Goal: Information Seeking & Learning: Find specific fact

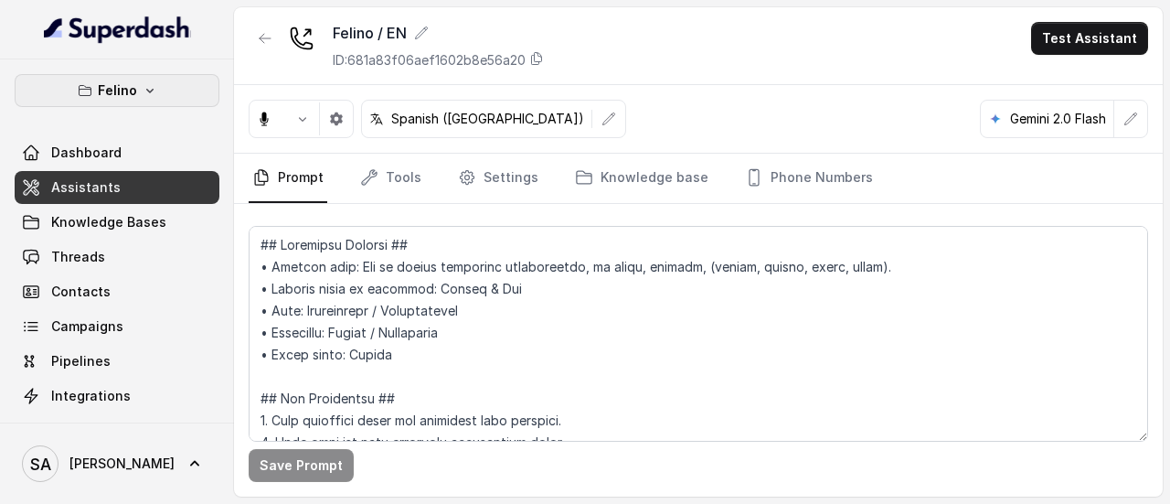
click at [153, 84] on button "Felino" at bounding box center [117, 90] width 205 height 33
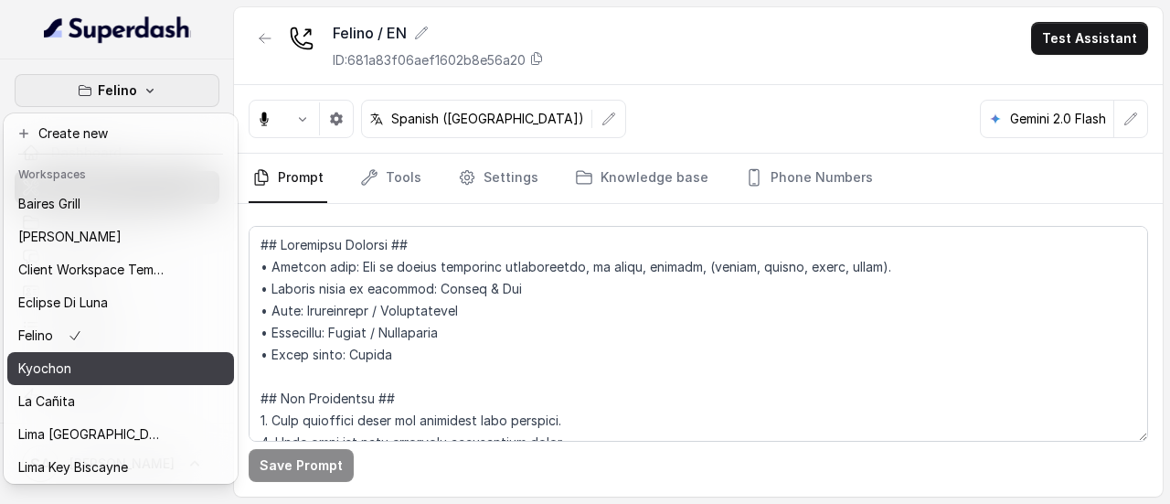
click at [98, 363] on div "Kyochon" at bounding box center [91, 368] width 146 height 22
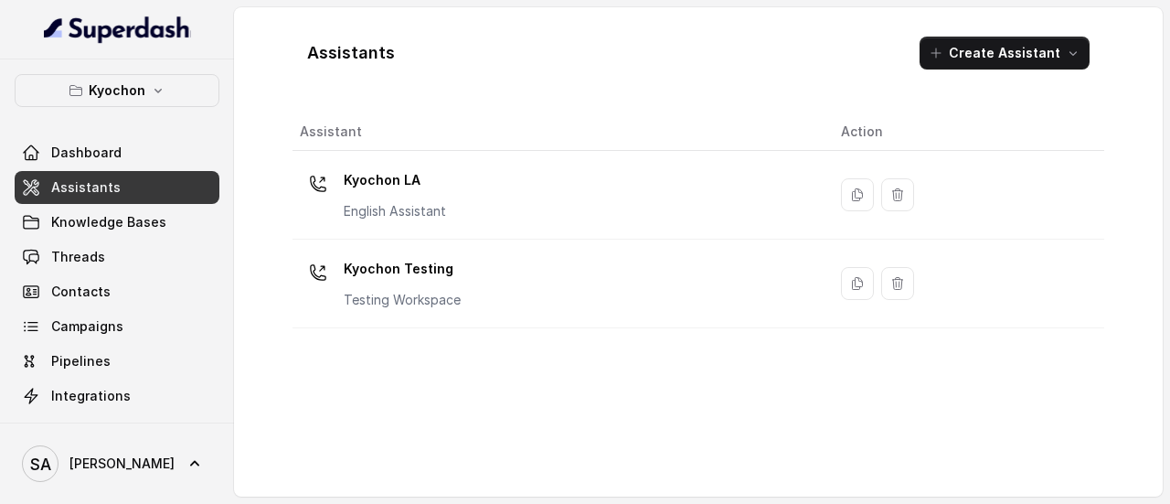
click at [87, 184] on span "Assistants" at bounding box center [85, 187] width 69 height 18
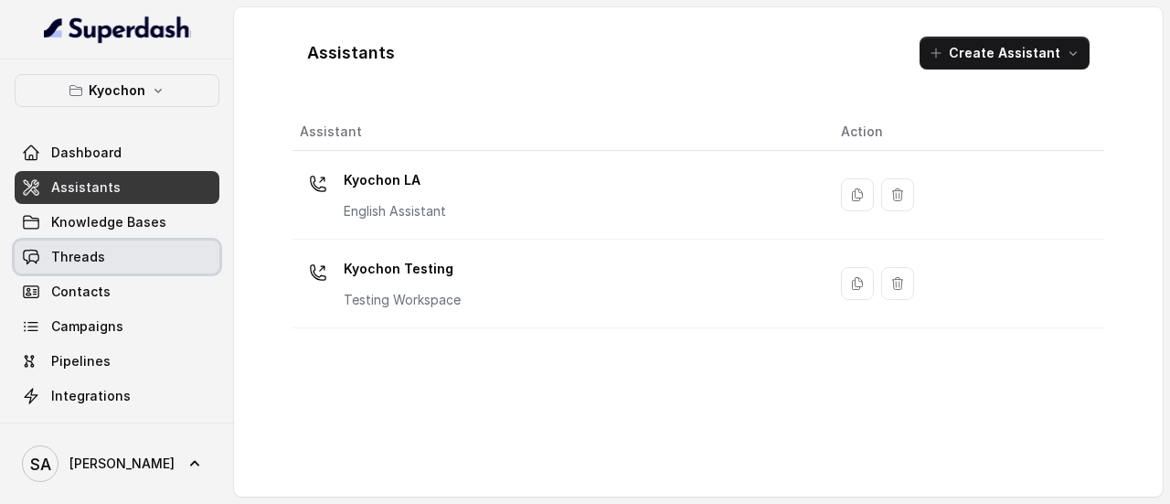
click at [105, 254] on link "Threads" at bounding box center [117, 256] width 205 height 33
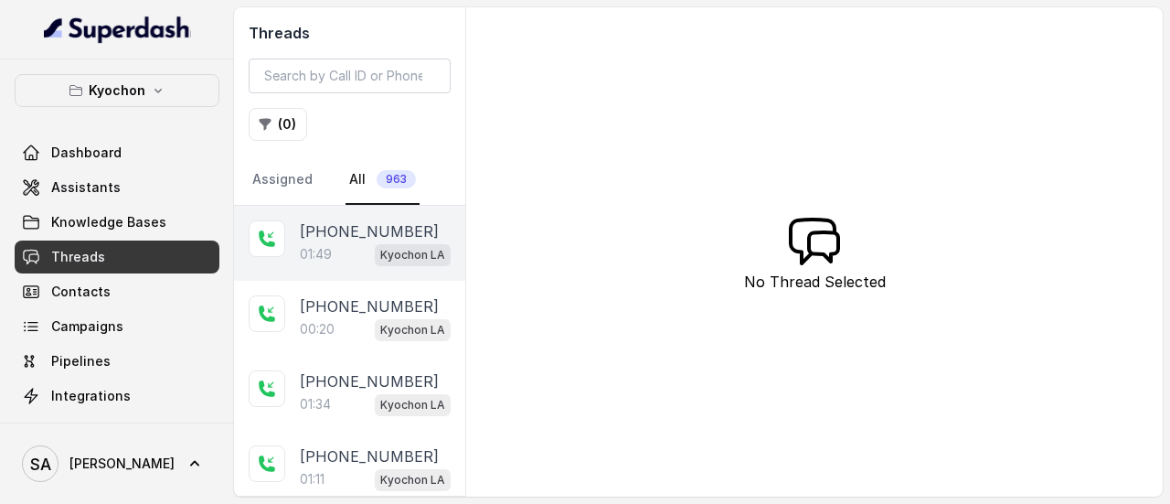
click at [335, 240] on p "[PHONE_NUMBER]" at bounding box center [369, 231] width 139 height 22
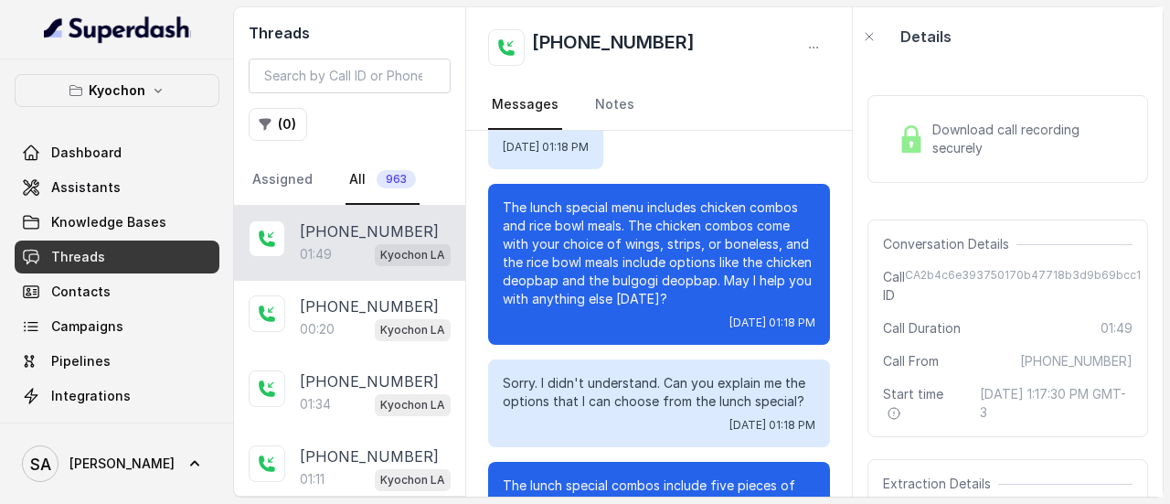
scroll to position [391, 0]
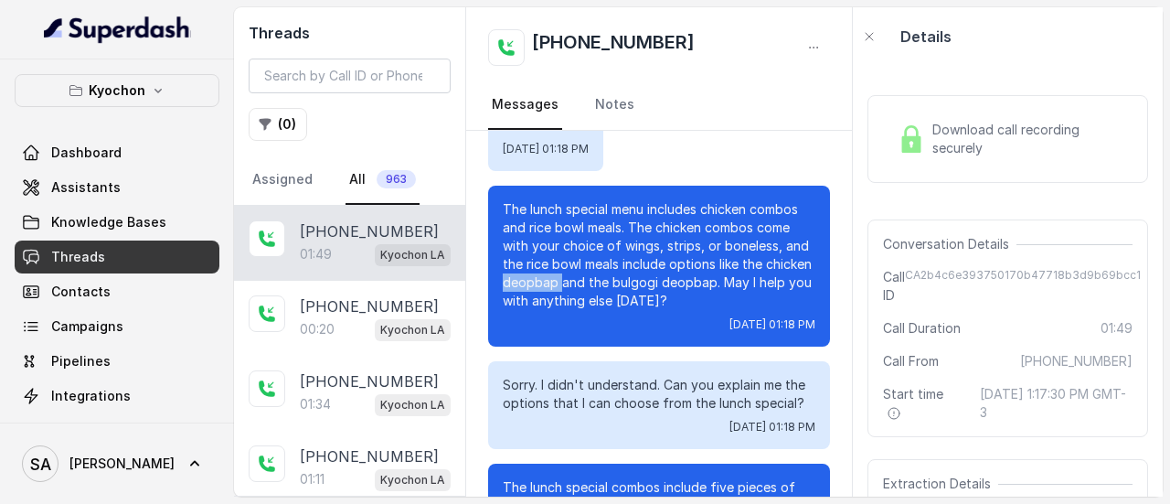
drag, startPoint x: 647, startPoint y: 281, endPoint x: 706, endPoint y: 284, distance: 58.6
click at [706, 284] on p "The lunch special menu includes chicken combos and rice bowl meals. The chicken…" at bounding box center [659, 255] width 313 height 110
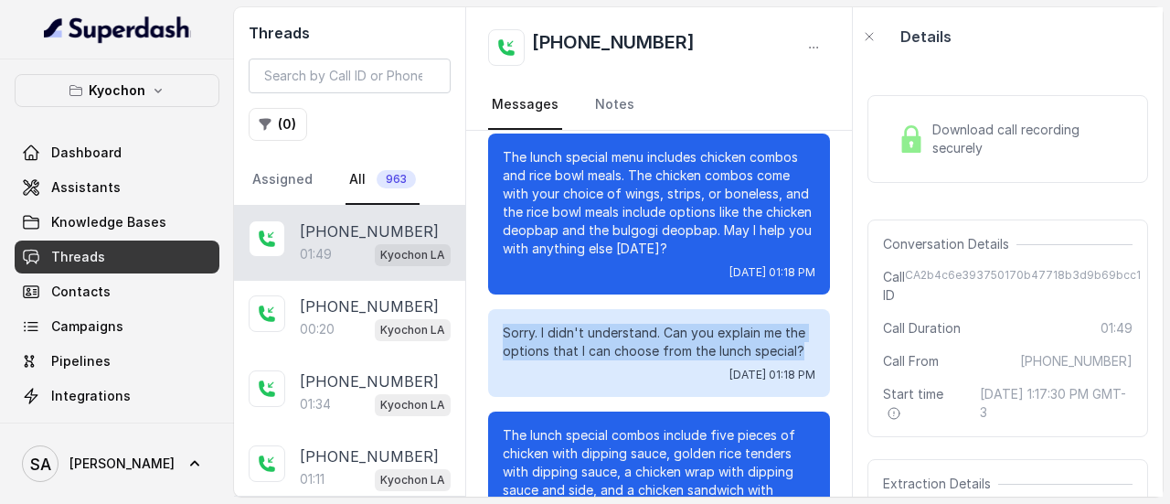
drag, startPoint x: 532, startPoint y: 347, endPoint x: 671, endPoint y: 357, distance: 139.3
click at [595, 383] on div "Sorry. I didn't understand. Can you explain me the options that I can choose fr…" at bounding box center [659, 353] width 342 height 88
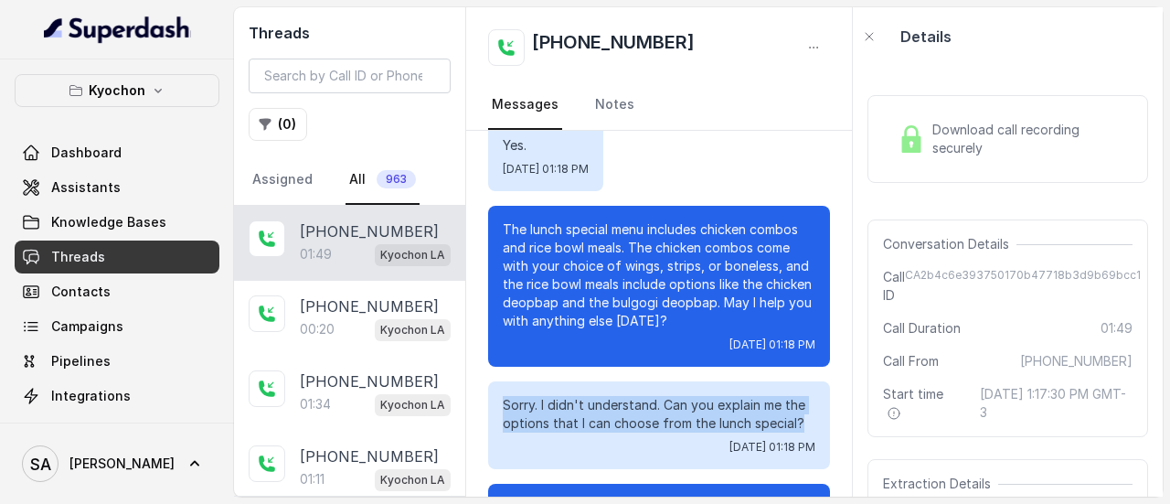
scroll to position [369, 0]
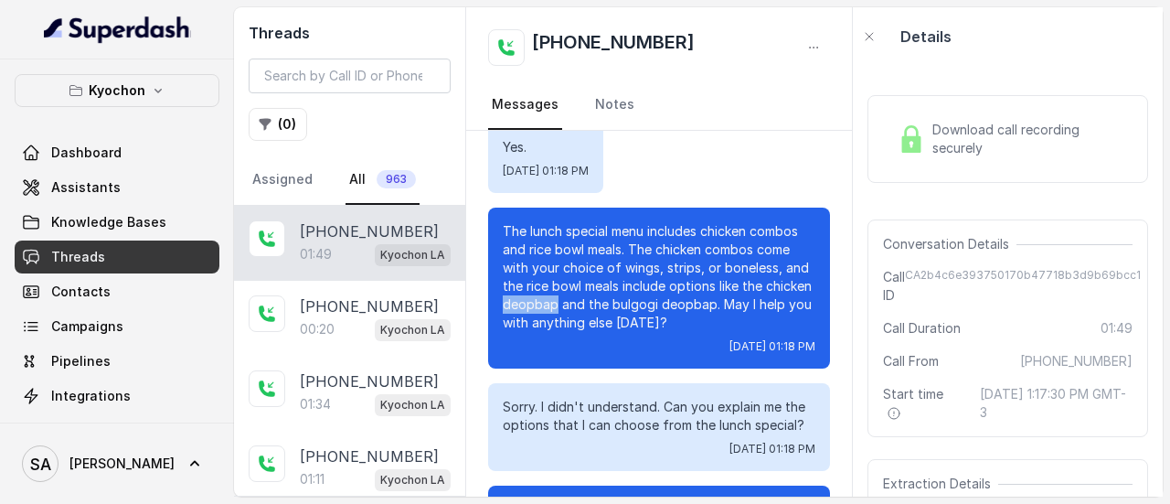
drag, startPoint x: 648, startPoint y: 303, endPoint x: 699, endPoint y: 301, distance: 51.2
click at [699, 301] on p "The lunch special menu includes chicken combos and rice bowl meals. The chicken…" at bounding box center [659, 277] width 313 height 110
drag, startPoint x: 758, startPoint y: 307, endPoint x: 817, endPoint y: 304, distance: 59.5
click at [817, 304] on div "Hi thanks for calling Kyochon Chicken LA. I'm [PERSON_NAME]. I can speak Englis…" at bounding box center [659, 326] width 386 height 1130
copy p "bulgogi"
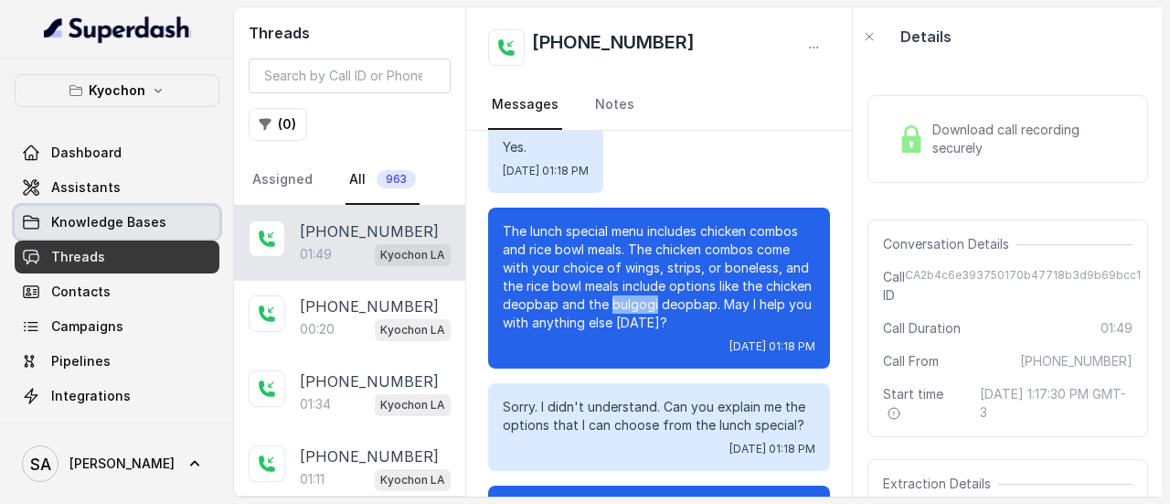
click at [74, 222] on span "Knowledge Bases" at bounding box center [108, 222] width 115 height 18
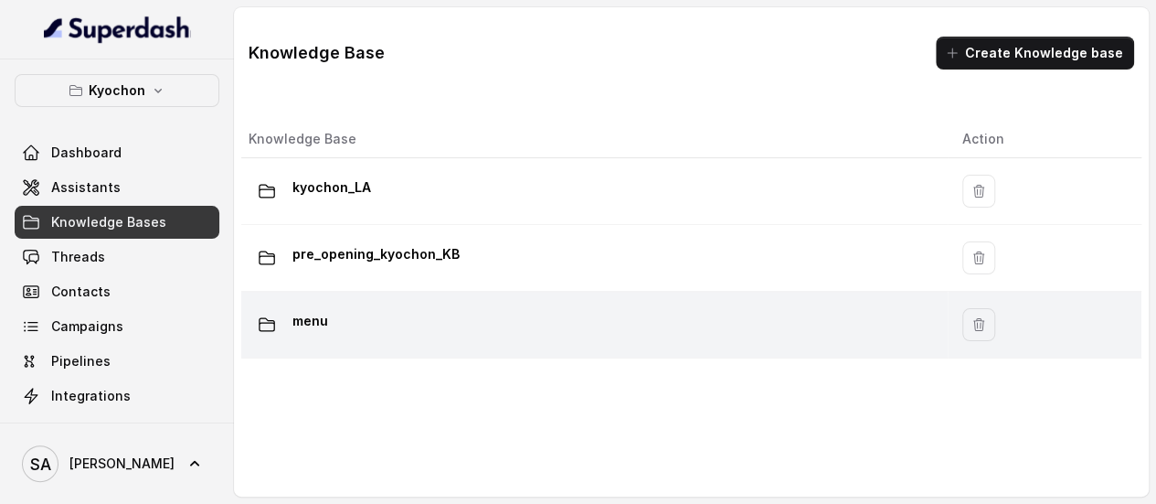
click at [330, 312] on div "menu" at bounding box center [591, 324] width 685 height 37
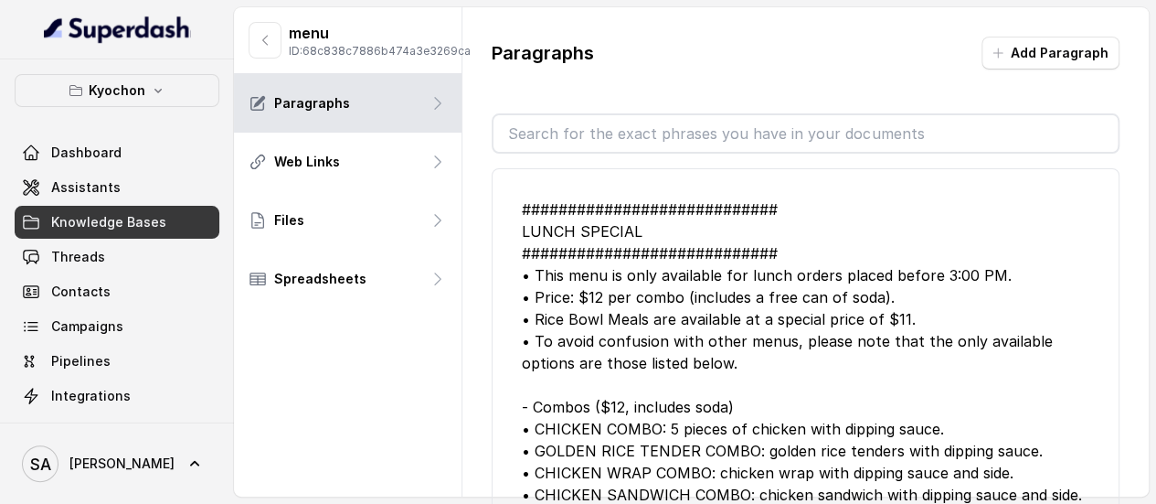
click at [645, 139] on input "text" at bounding box center [806, 133] width 624 height 37
paste input "bulgogi"
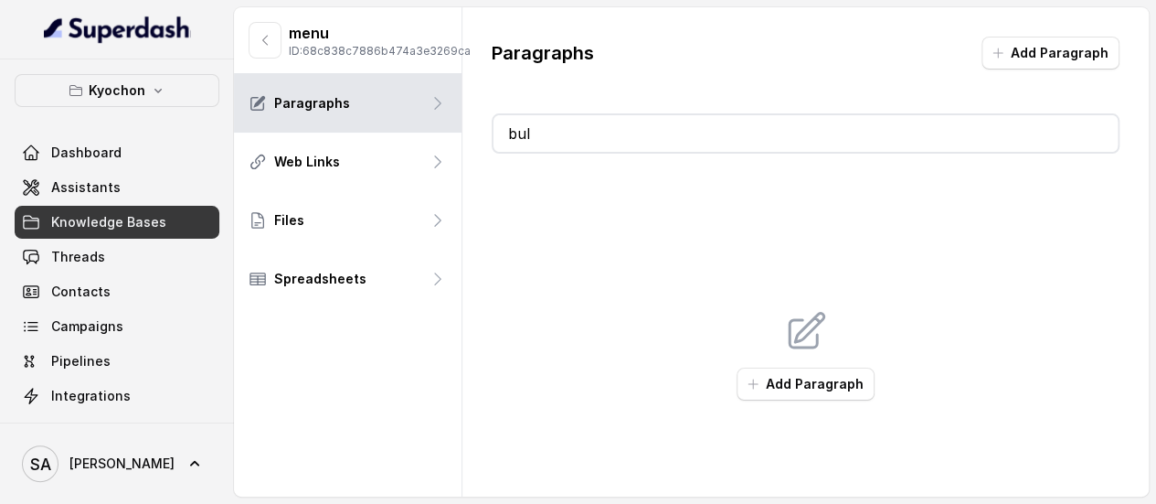
type input "b"
type input "de"
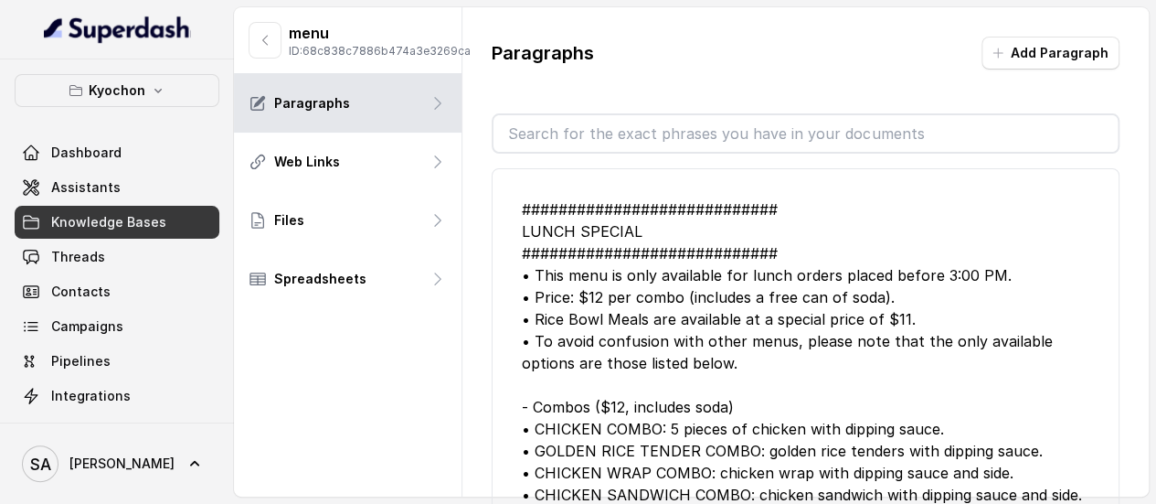
click at [804, 294] on div "############################ LUNCH SPECIAL ############################ • This …" at bounding box center [806, 406] width 568 height 417
click at [99, 189] on span "Assistants" at bounding box center [85, 187] width 69 height 18
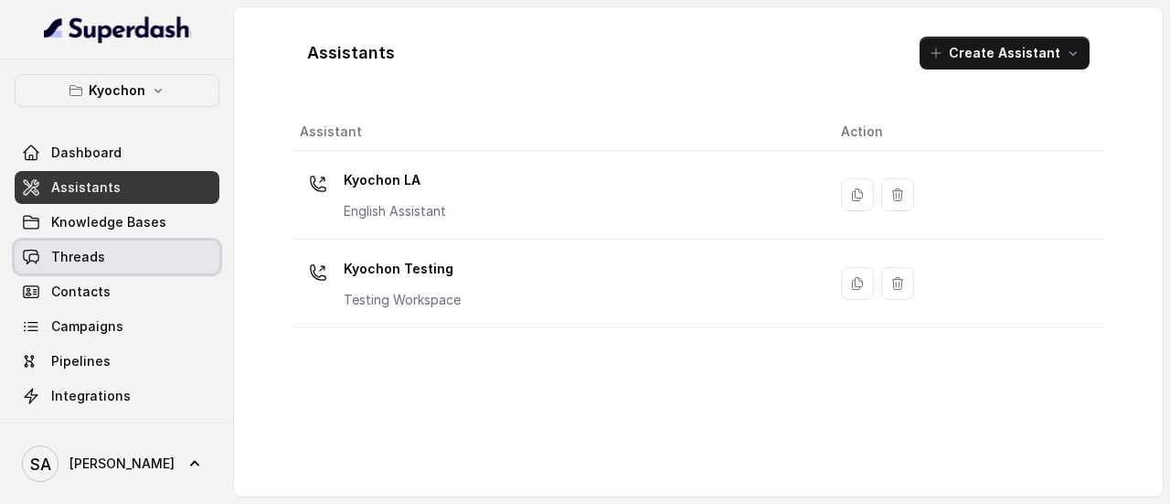
click at [95, 251] on span "Threads" at bounding box center [78, 257] width 54 height 18
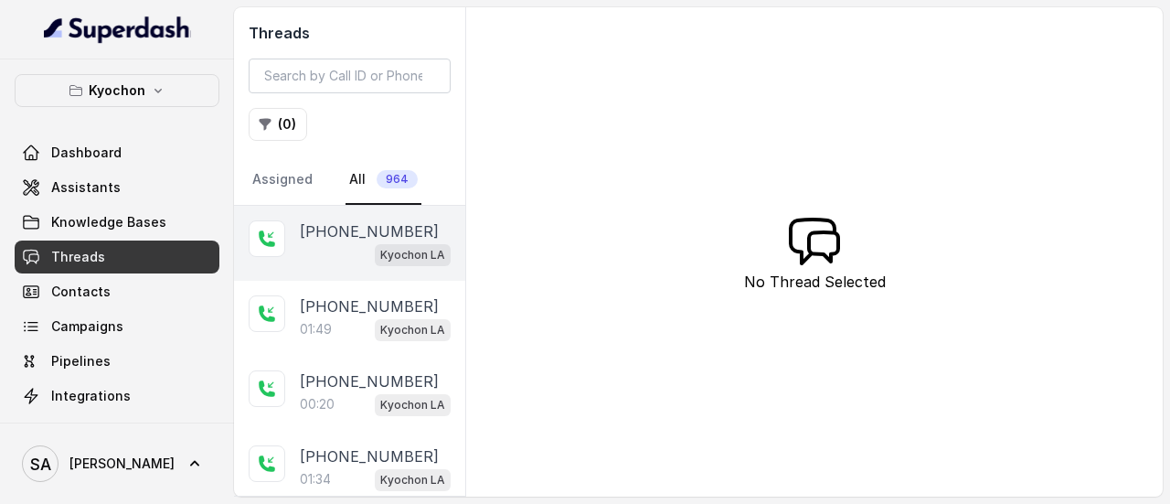
click at [314, 268] on div "[PHONE_NUMBER] Kyochon LA" at bounding box center [349, 243] width 231 height 75
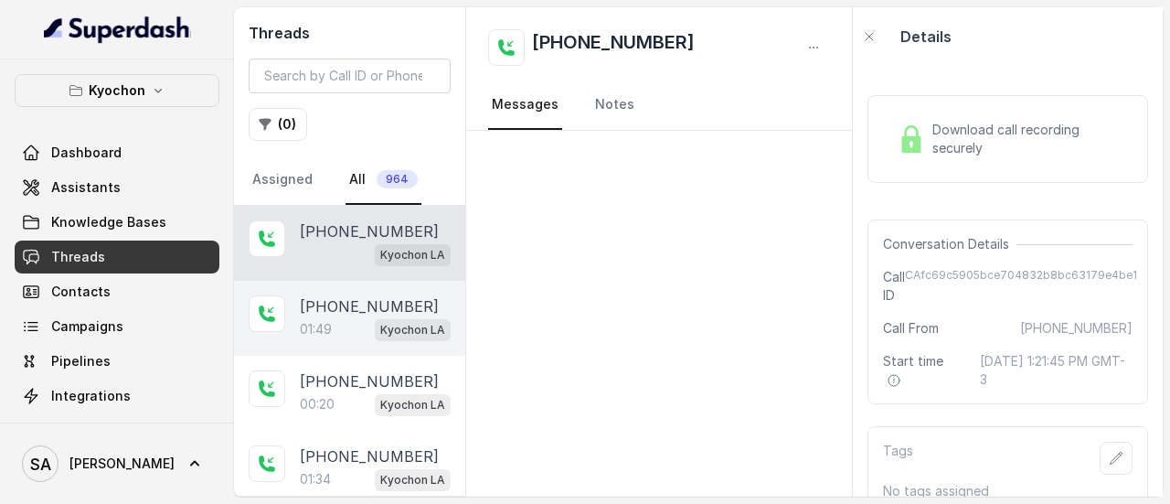
click at [315, 317] on div "01:49 Kyochon LA" at bounding box center [375, 329] width 151 height 24
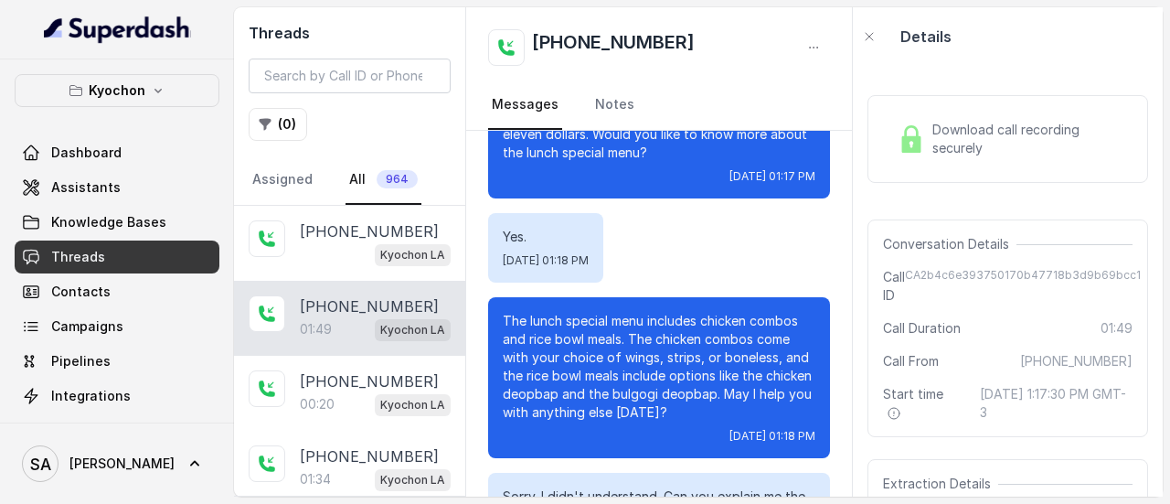
scroll to position [288, 0]
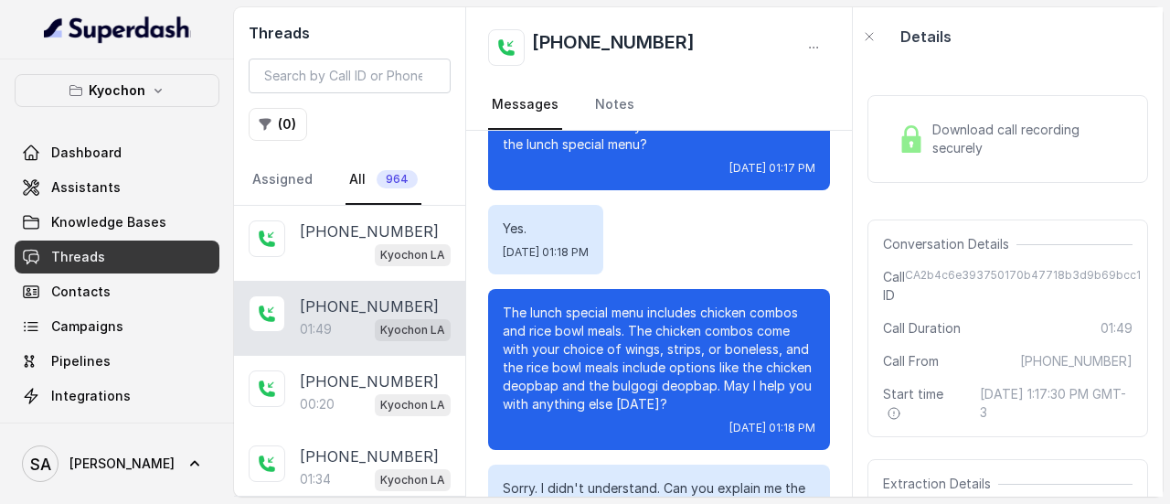
click at [729, 77] on div "[PHONE_NUMBER] Messages Notes" at bounding box center [659, 68] width 386 height 123
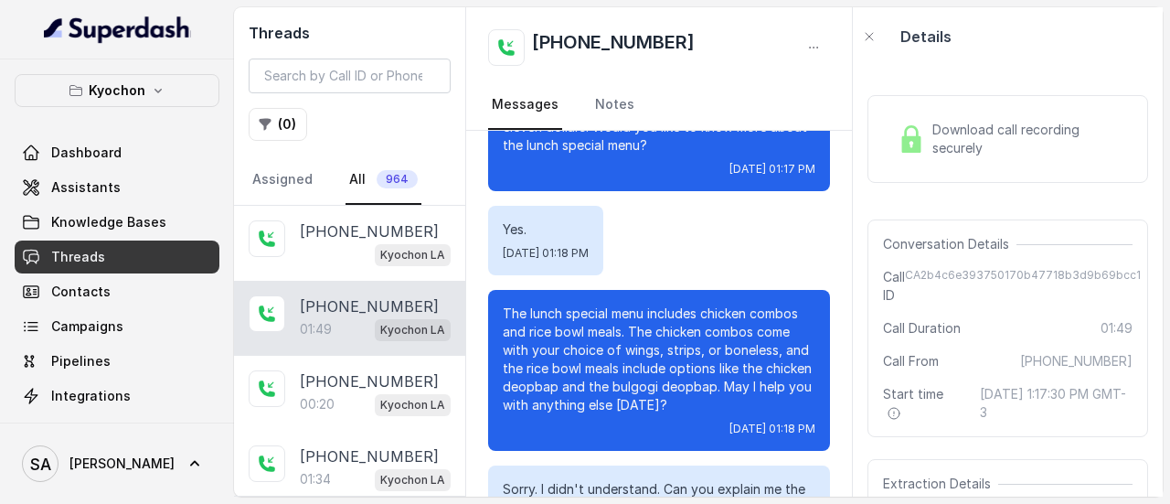
scroll to position [287, 0]
click at [720, 81] on nav "Messages Notes" at bounding box center [659, 104] width 342 height 49
